Goal: Check status: Check status

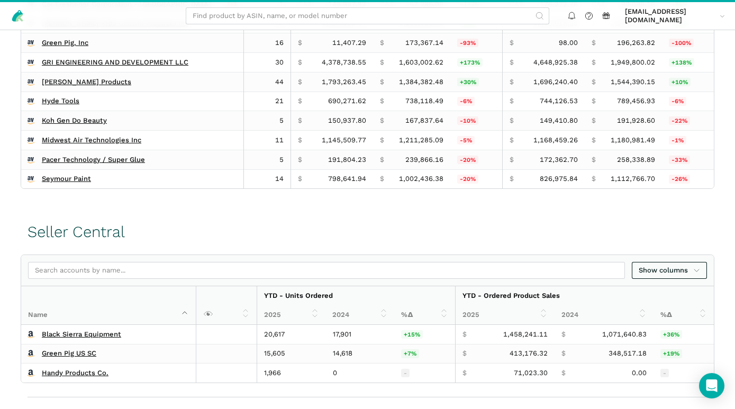
scroll to position [453, 0]
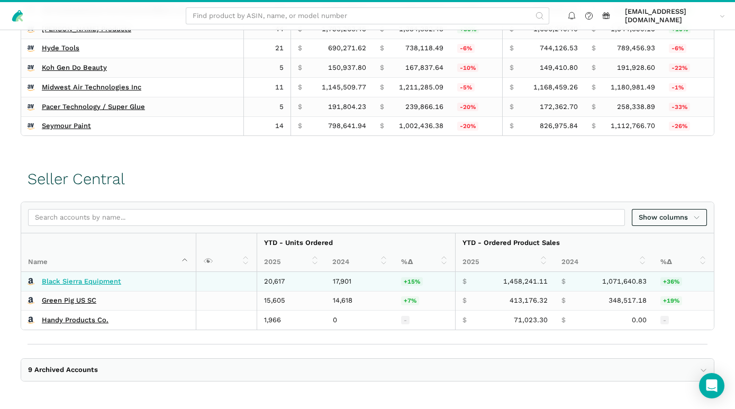
click at [105, 280] on link "Black Sierra Equipment" at bounding box center [81, 281] width 79 height 8
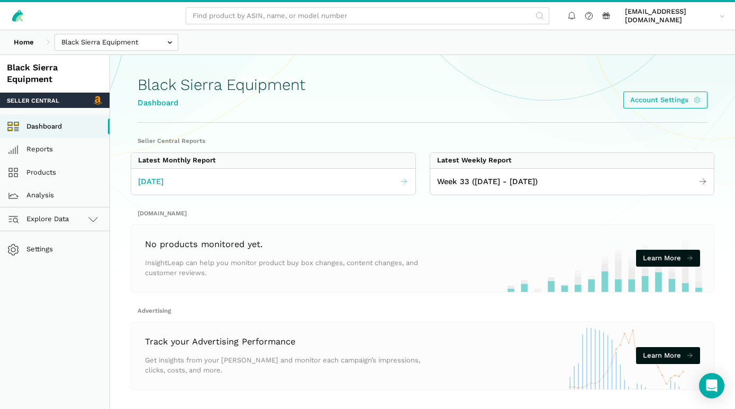
click at [157, 181] on span "July 2025" at bounding box center [150, 182] width 25 height 12
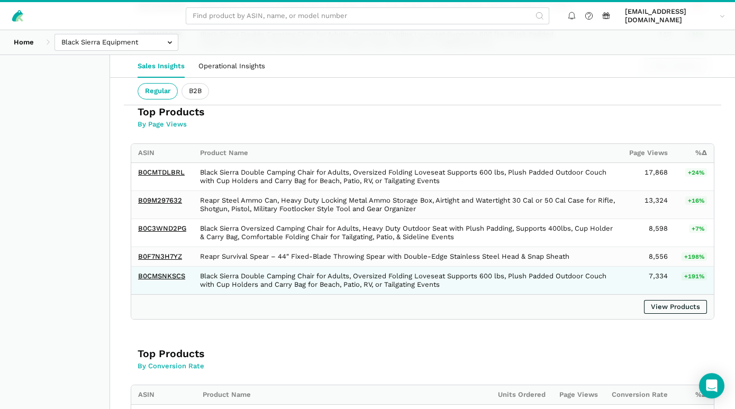
scroll to position [914, 0]
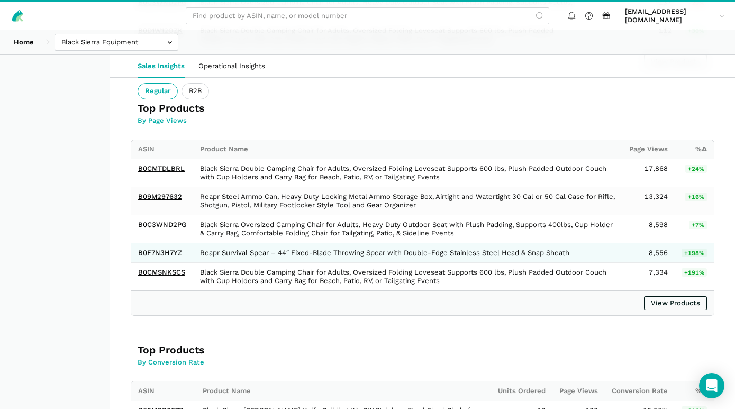
click at [231, 255] on td "Reapr Survival Spear – 44″ Fixed-Blade Throwing Spear with Double‑Edge Stainles…" at bounding box center [407, 253] width 429 height 20
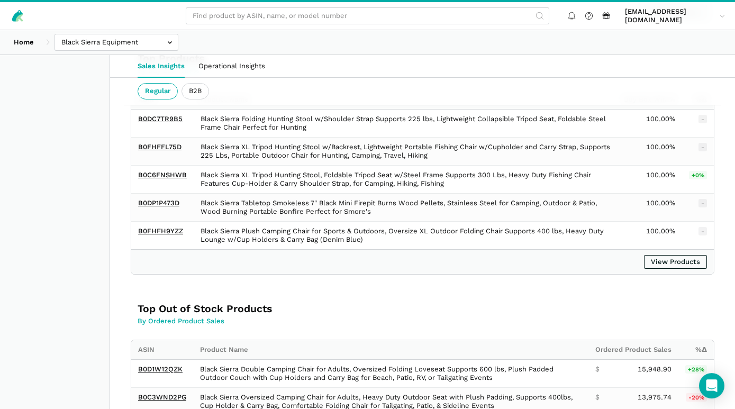
scroll to position [1600, 0]
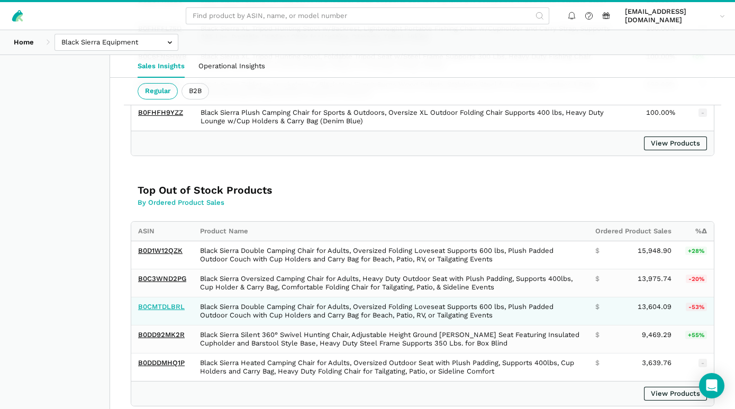
click at [169, 303] on link "B0CMTDLBRL" at bounding box center [161, 307] width 47 height 8
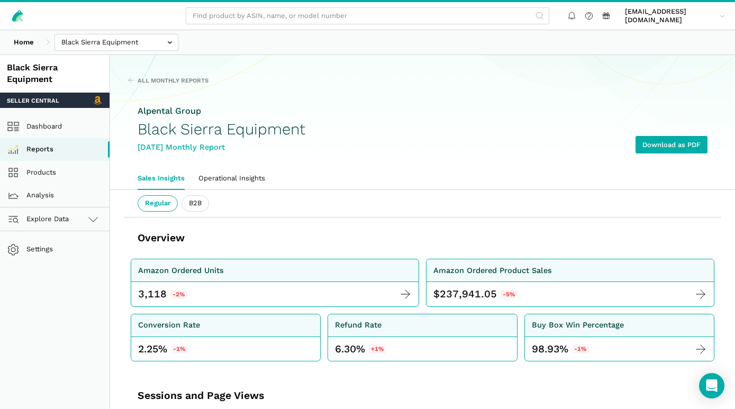
scroll to position [1600, 0]
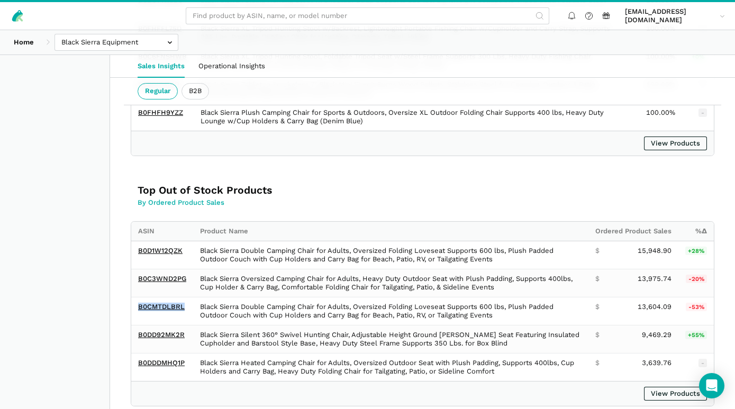
drag, startPoint x: 191, startPoint y: 301, endPoint x: 127, endPoint y: 290, distance: 64.9
click at [131, 290] on div "ASIN Product Name Ordered Product Sales %Δ B0D1W12QZK Black Sierra Double Campi…" at bounding box center [423, 313] width 584 height 185
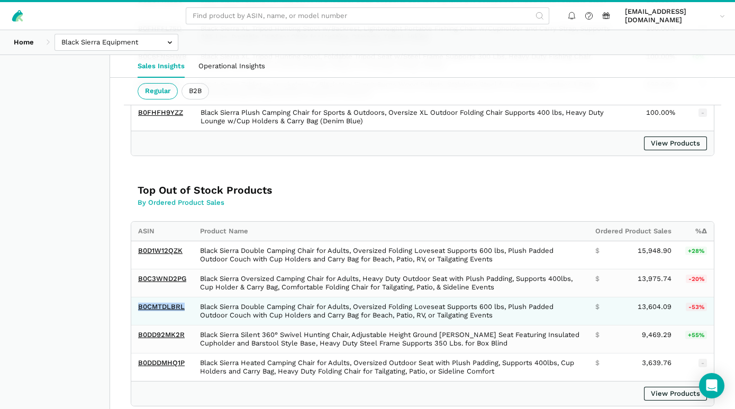
copy link "B0CMTDLBRL"
